Goal: Task Accomplishment & Management: Use online tool/utility

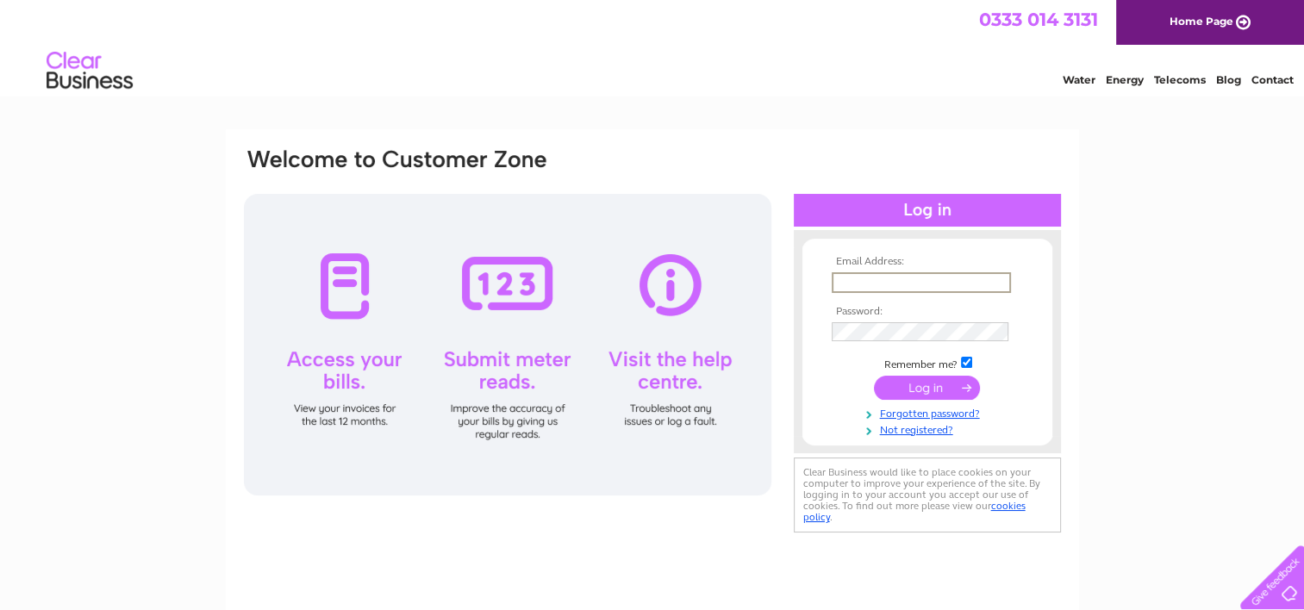
click at [850, 283] on input "text" at bounding box center [921, 282] width 179 height 21
type input "fraserburgh@gavinkilts.co.uk"
click at [890, 390] on input "submit" at bounding box center [927, 387] width 106 height 24
click at [902, 382] on input "submit" at bounding box center [927, 386] width 106 height 24
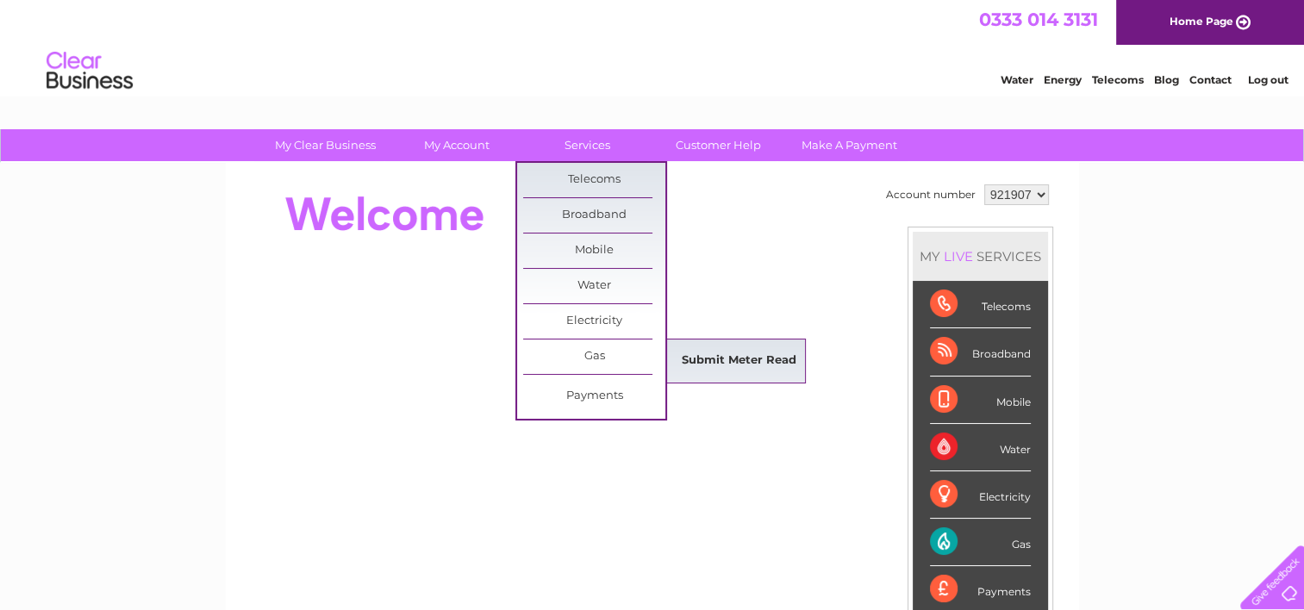
click at [700, 348] on link "Submit Meter Read" at bounding box center [739, 361] width 142 height 34
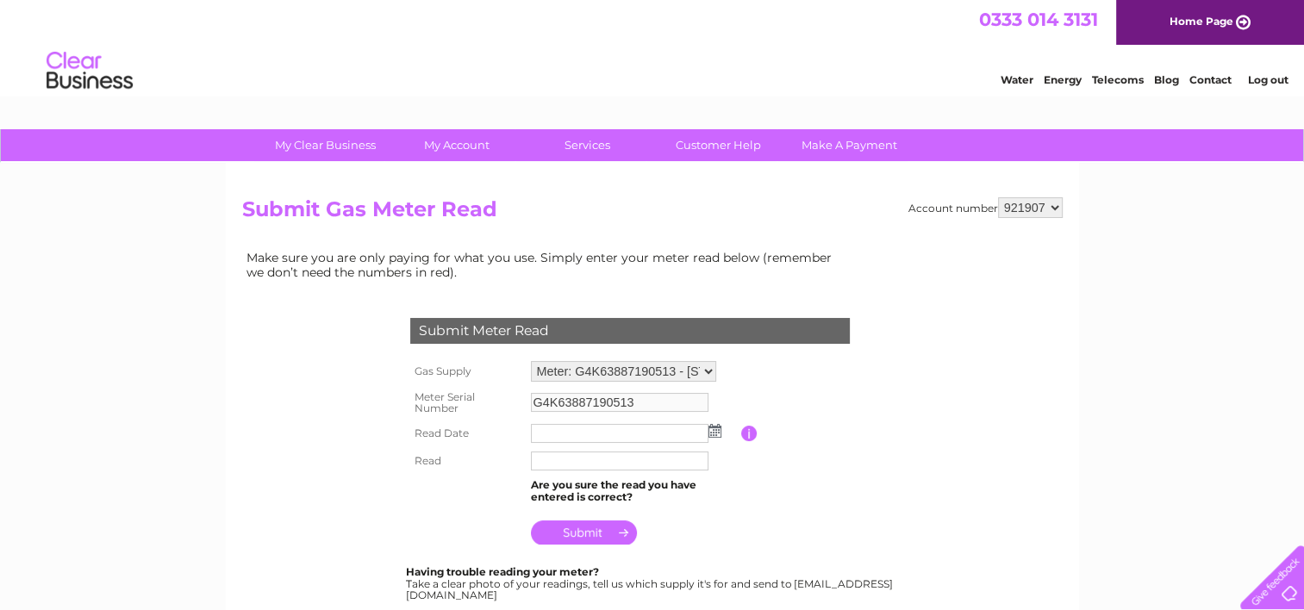
click at [651, 435] on input "text" at bounding box center [620, 433] width 178 height 19
click at [718, 433] on img at bounding box center [716, 432] width 13 height 14
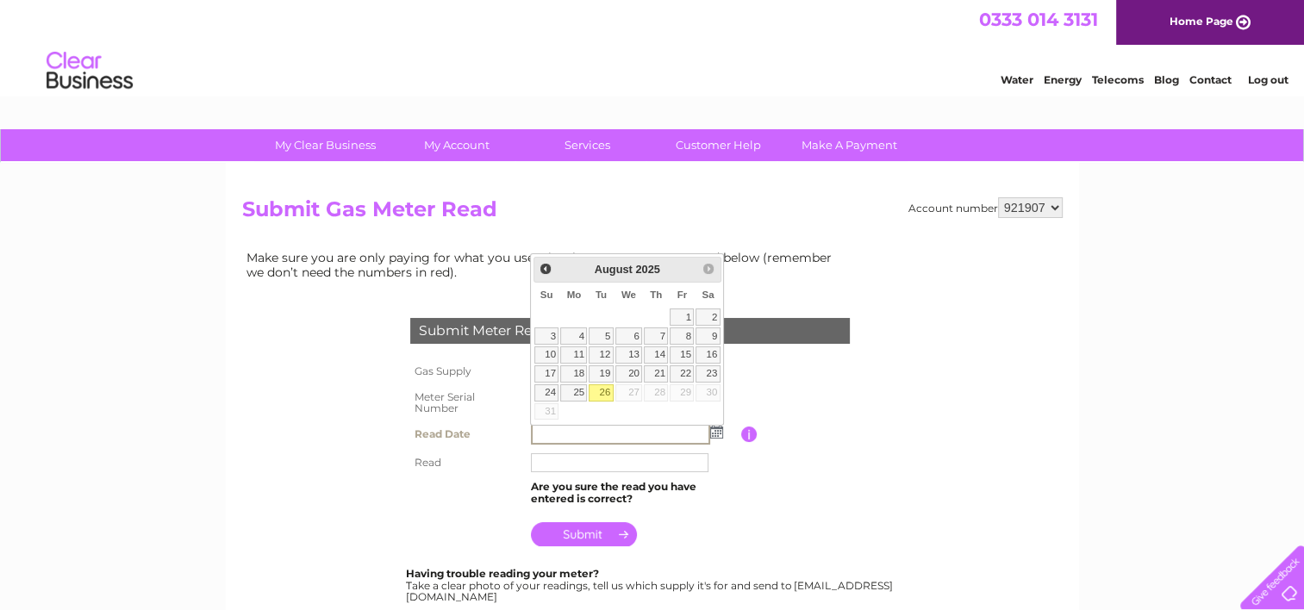
click at [604, 390] on link "26" at bounding box center [601, 393] width 24 height 17
type input "[DATE]"
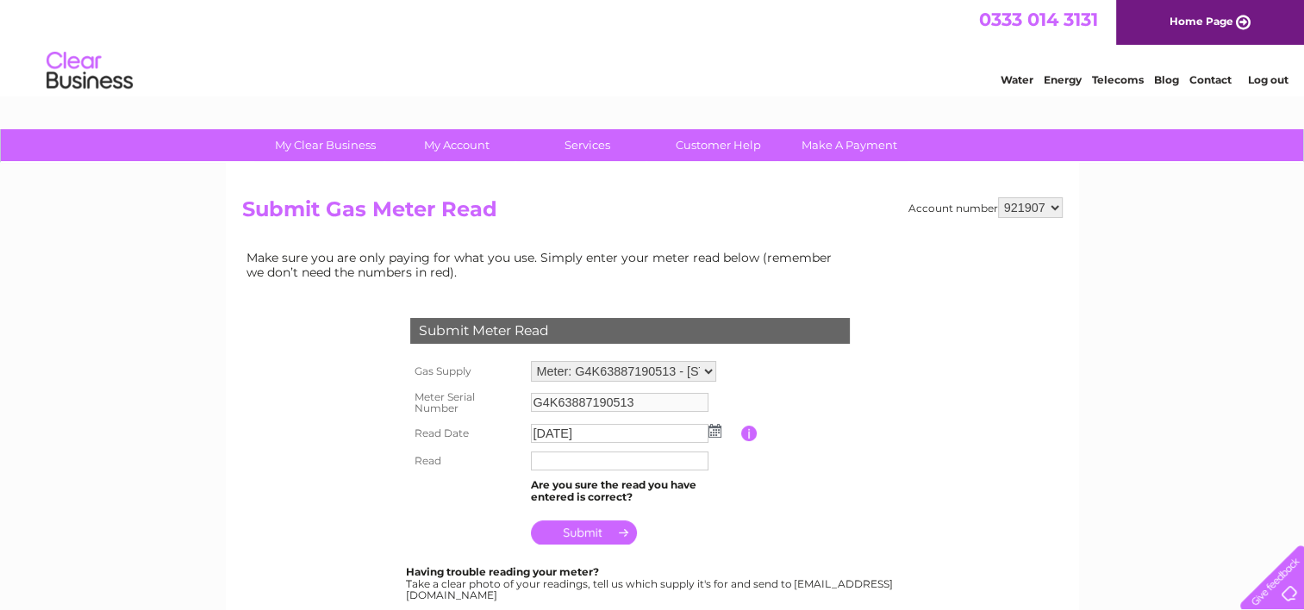
click at [586, 466] on input "text" at bounding box center [620, 461] width 178 height 19
type input "44441"
click at [573, 535] on input "submit" at bounding box center [584, 533] width 106 height 24
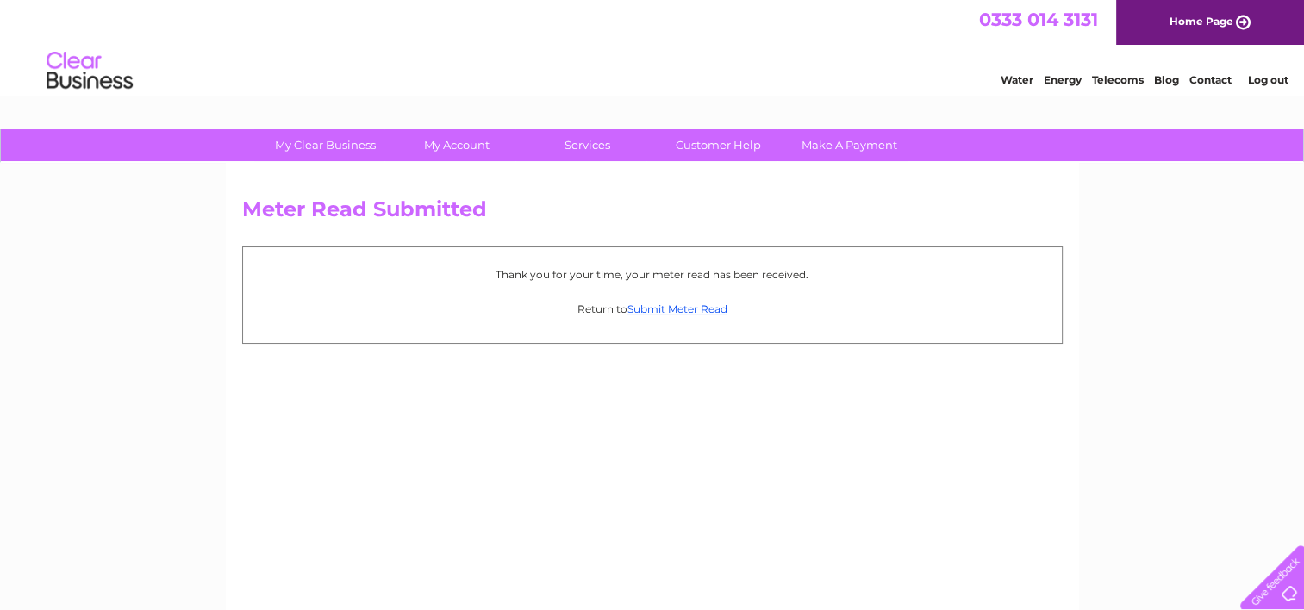
click at [573, 535] on div "Meter Read Submitted Thank you for your time, your meter read has been received…" at bounding box center [653, 404] width 854 height 483
